Goal: Task Accomplishment & Management: Use online tool/utility

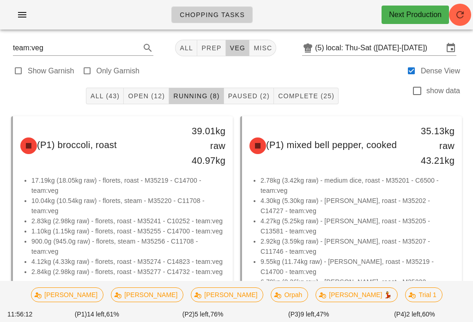
scroll to position [-2, 0]
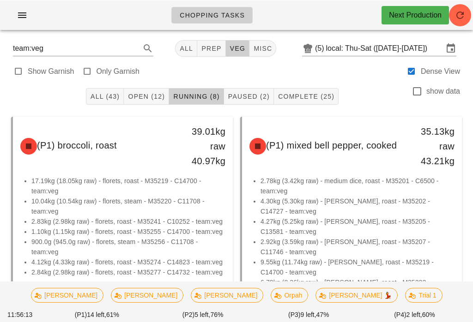
click at [195, 88] on button "Running (8)" at bounding box center [196, 96] width 54 height 17
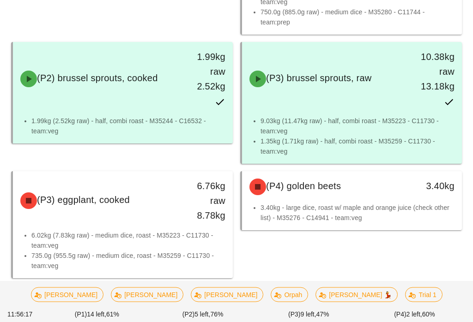
scroll to position [698, 0]
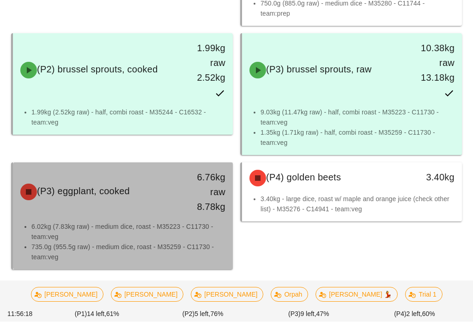
click at [156, 220] on div "(P3) eggplant, cooked 6.76kg raw 8.78kg" at bounding box center [123, 192] width 220 height 59
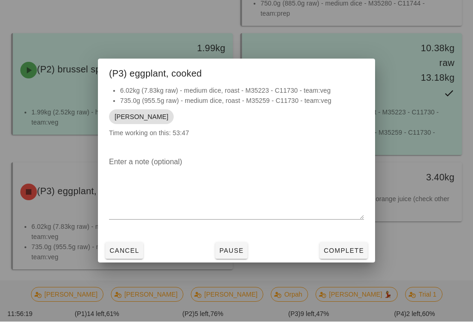
click at [339, 251] on button "Complete" at bounding box center [343, 251] width 48 height 17
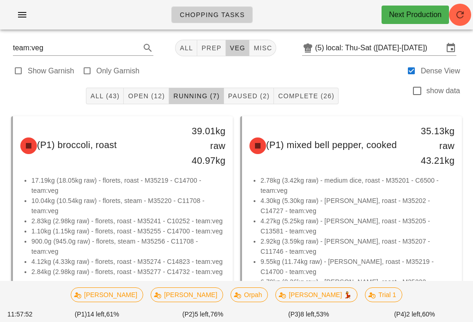
click at [149, 95] on span "Open (12)" at bounding box center [145, 95] width 37 height 7
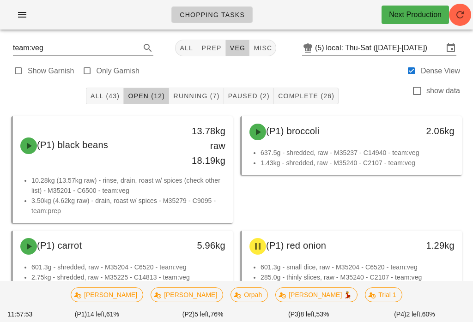
click at [97, 70] on label "Only Garnish" at bounding box center [117, 70] width 43 height 9
type input "garnish"
checkbox input "true"
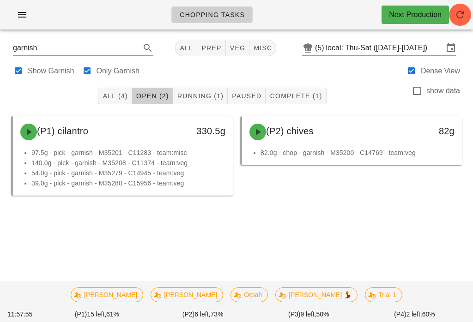
click at [294, 89] on button "Complete (1)" at bounding box center [295, 96] width 60 height 17
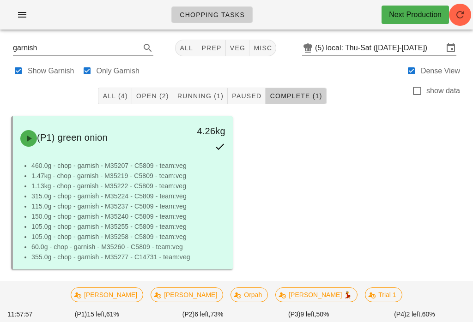
click at [208, 96] on span "Running (1)" at bounding box center [200, 95] width 47 height 7
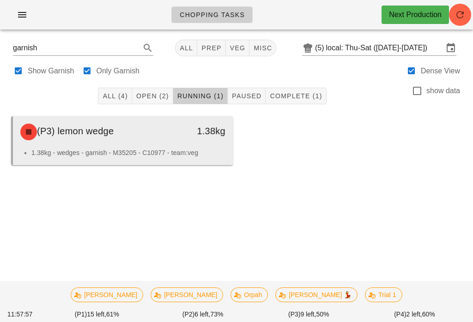
click at [191, 140] on div "1.38kg" at bounding box center [204, 132] width 54 height 28
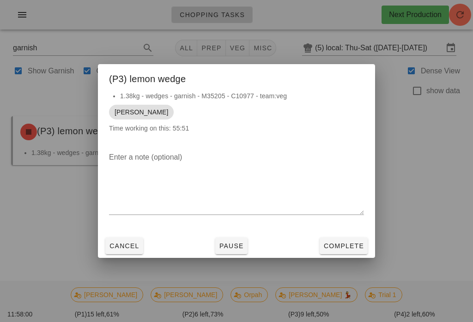
click at [349, 238] on button "Complete" at bounding box center [343, 246] width 48 height 17
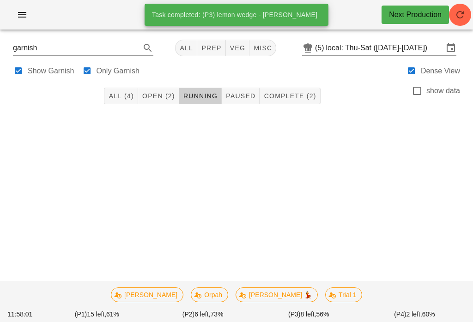
click at [162, 96] on span "Open (2)" at bounding box center [158, 95] width 33 height 7
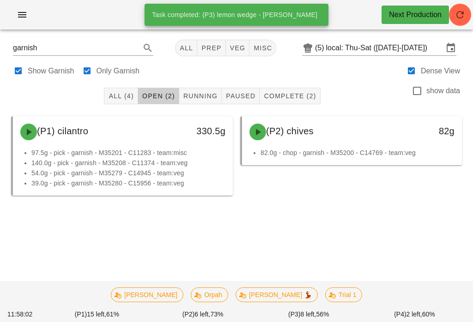
click at [119, 92] on span "All (4)" at bounding box center [120, 95] width 25 height 7
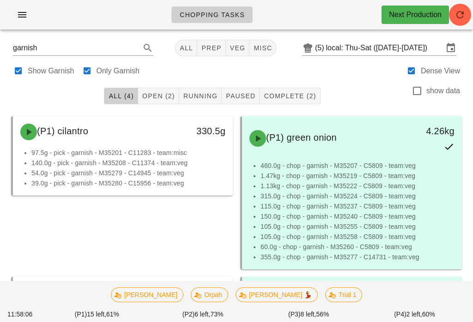
click at [256, 48] on span "misc" at bounding box center [262, 47] width 19 height 7
type input "team:misc"
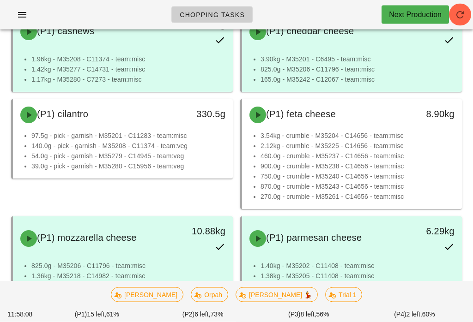
scroll to position [186, 0]
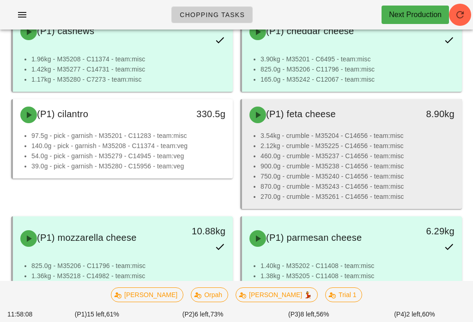
click at [396, 149] on li "2.12kg - crumble - M35225 - C14656 - team:misc" at bounding box center [357, 146] width 194 height 10
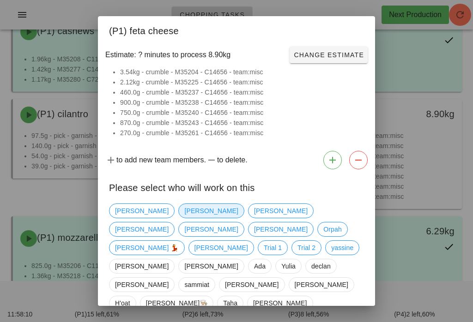
click at [178, 204] on span "[PERSON_NAME]" at bounding box center [211, 211] width 66 height 15
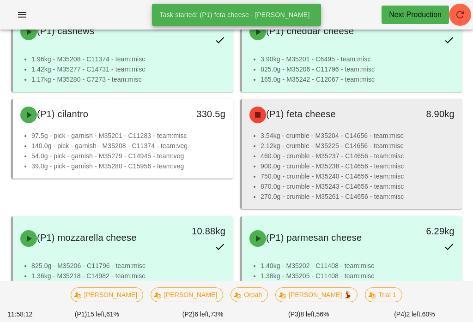
click at [357, 155] on li "460.0g - crumble - M35237 - C14656 - team:misc" at bounding box center [357, 156] width 194 height 10
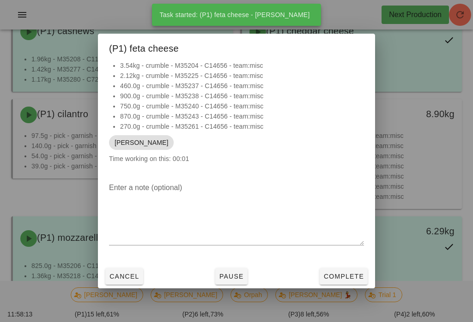
click at [352, 278] on span "Complete" at bounding box center [343, 276] width 41 height 7
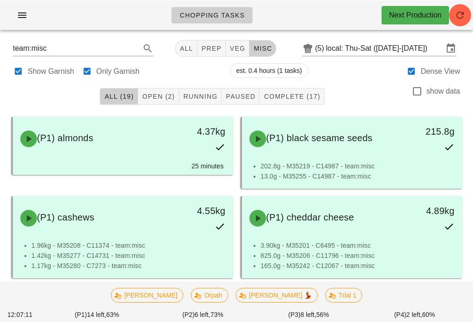
click at [157, 93] on span "Open (2)" at bounding box center [158, 95] width 33 height 7
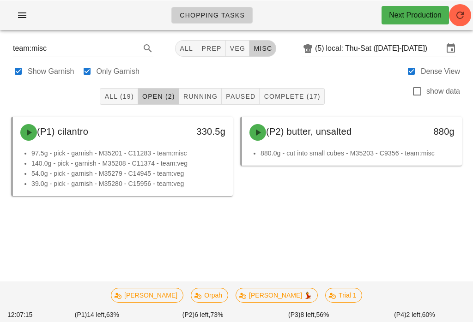
click at [121, 92] on span "All (19)" at bounding box center [119, 95] width 30 height 7
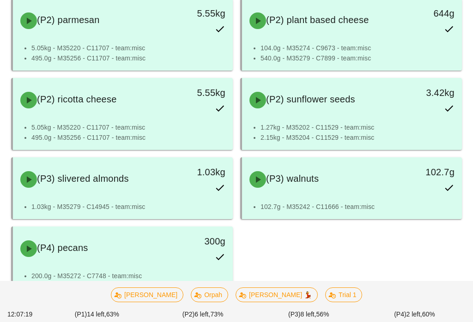
scroll to position [836, 0]
